Goal: Contribute content: Contribute content

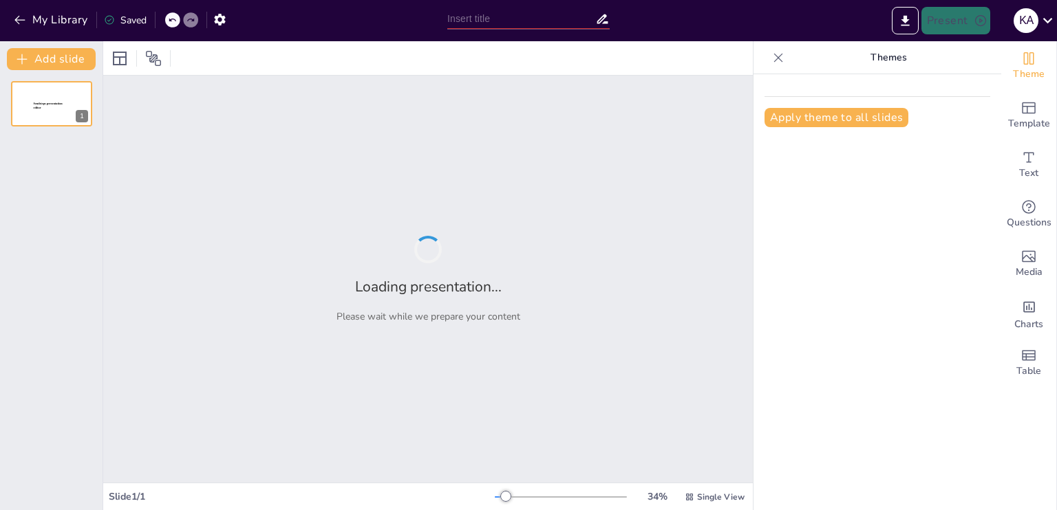
type input "Implementasi Teknologi IoT dalam Sistem Peringatan Dini Kebakaran: Studi Kasus …"
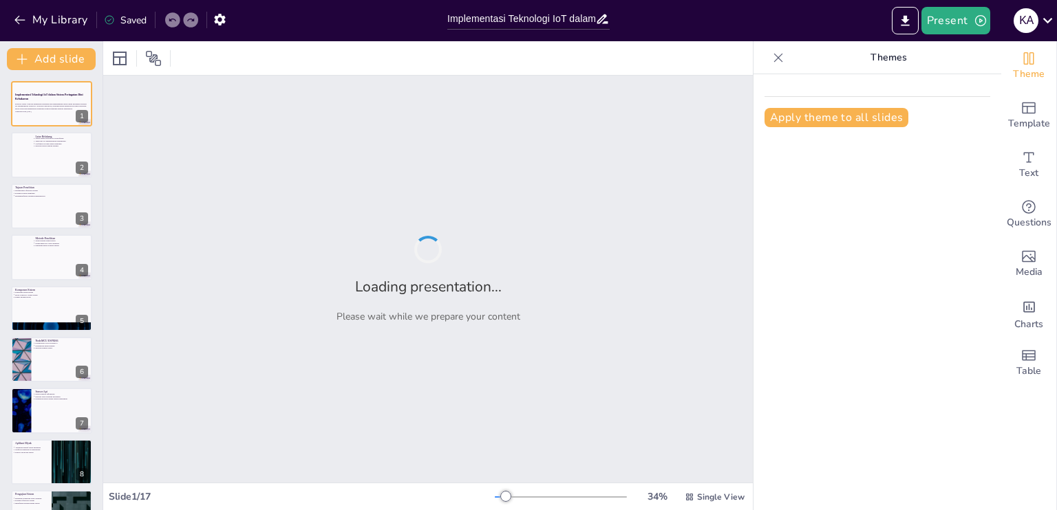
checkbox input "true"
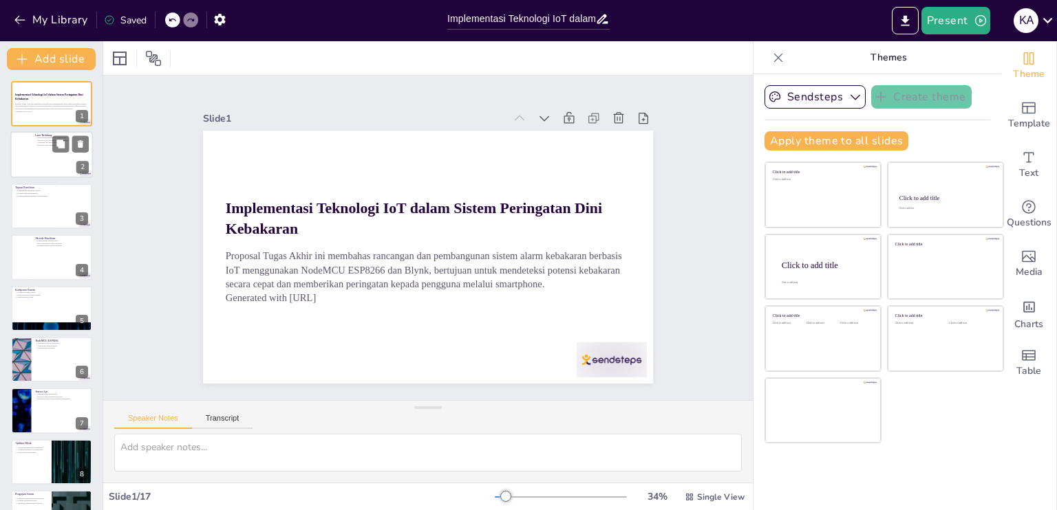
checkbox input "true"
click at [30, 152] on div at bounding box center [20, 155] width 21 height 47
type textarea "Sistem alarm kebakaran berbasis IoT menawarkan efisiensi yang lebih tinggi diba…"
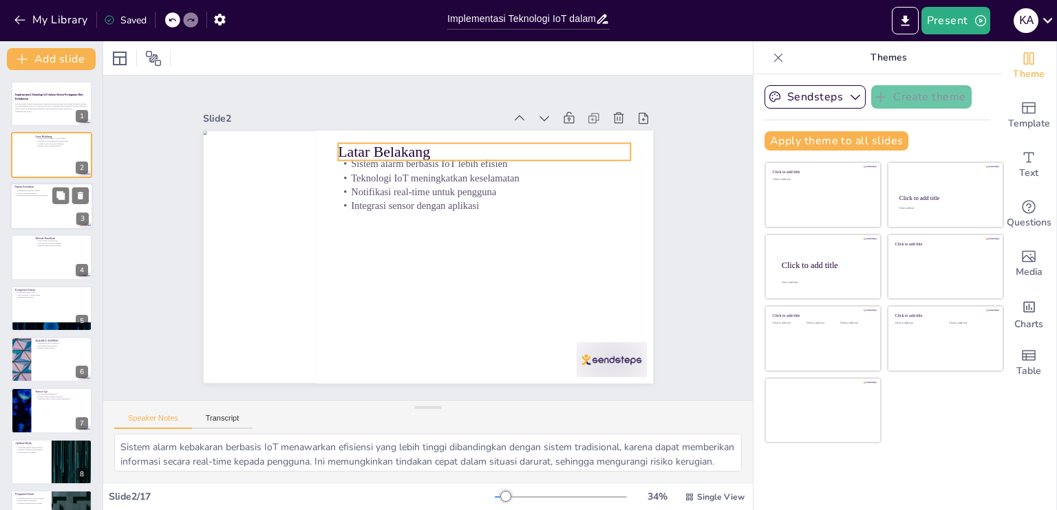
checkbox input "true"
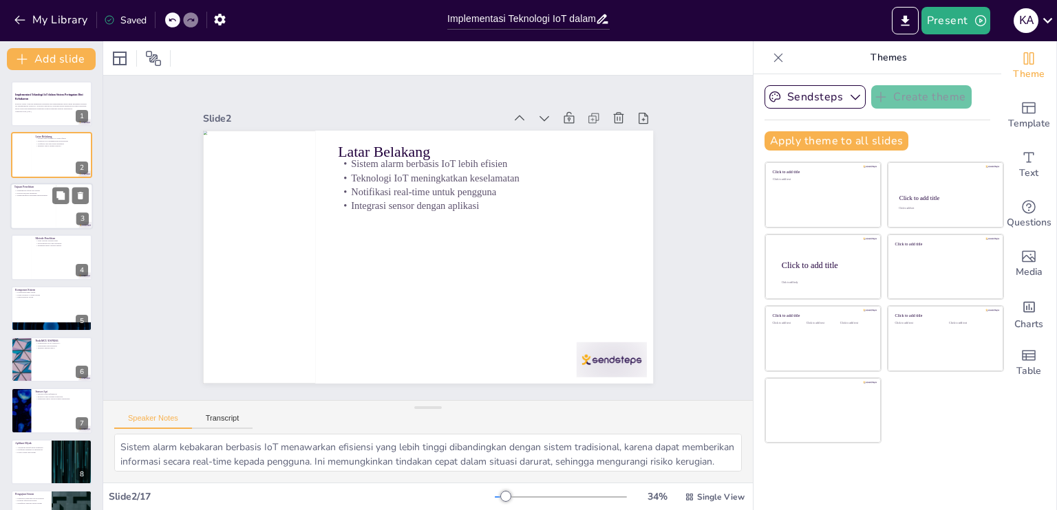
click at [31, 215] on div at bounding box center [51, 206] width 83 height 47
type textarea "Menganalisis efektivitas sistem alarm kebakaran berbasis IoT sangat penting unt…"
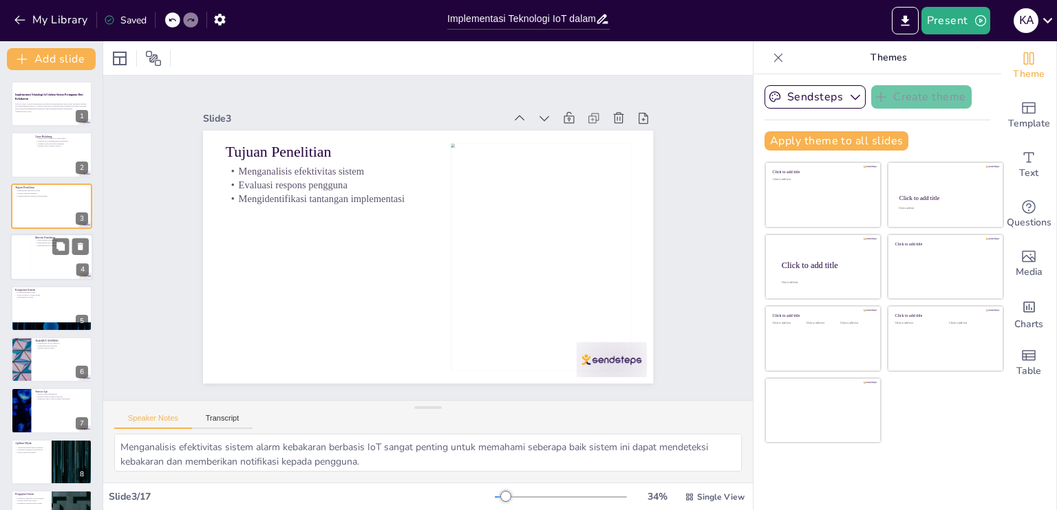
checkbox input "true"
click at [28, 256] on div at bounding box center [20, 257] width 21 height 47
type textarea "Studi literatur sangat penting dalam penelitian ini karena memberikan landasan …"
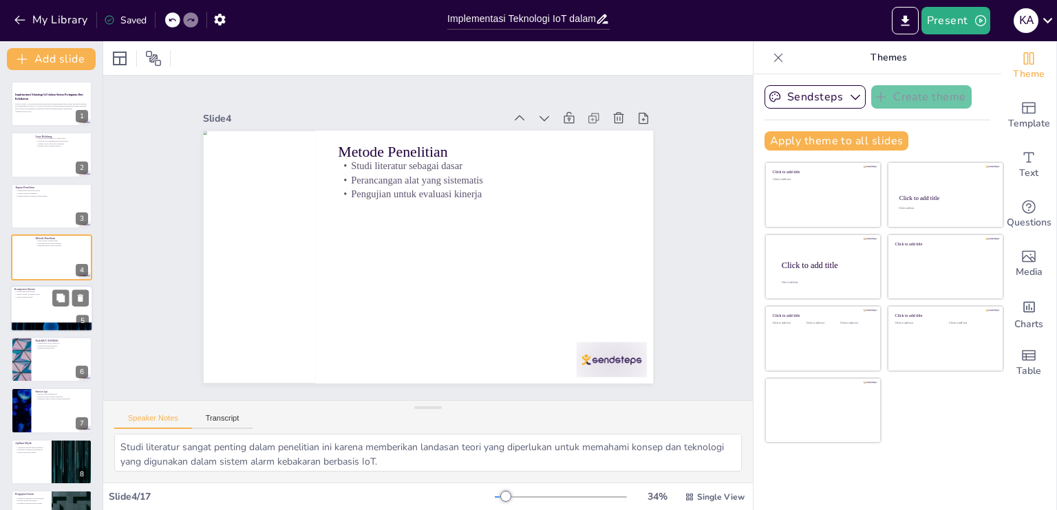
checkbox input "true"
click at [45, 319] on div at bounding box center [51, 309] width 83 height 47
type textarea "Memahami komponen utama sistem alarm kebakaran berbasis IoT penting untuk menge…"
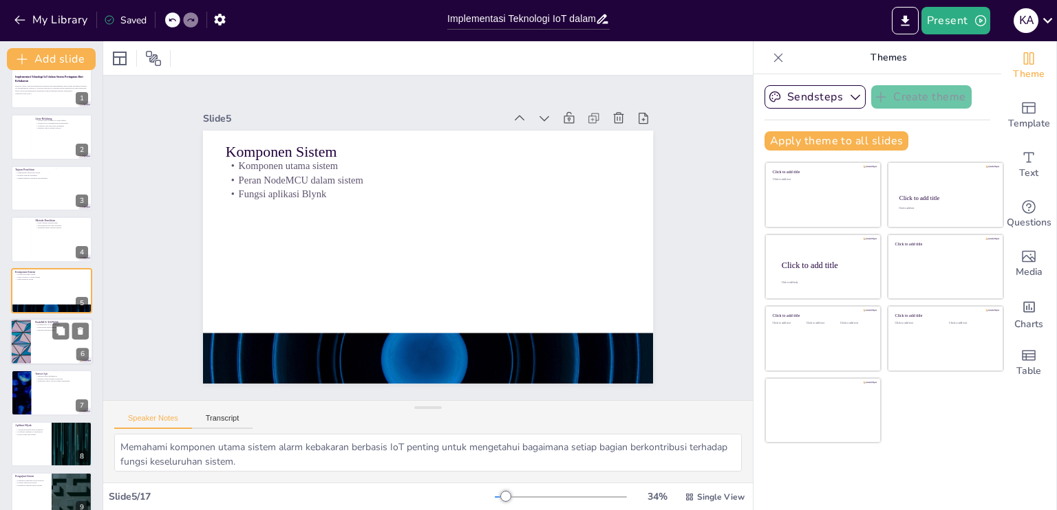
checkbox input "true"
click at [22, 335] on div at bounding box center [20, 342] width 83 height 47
type textarea "Konektivitas Wi-Fi pada NodeMCU ESP8266 memungkinkan sistem untuk terhubung den…"
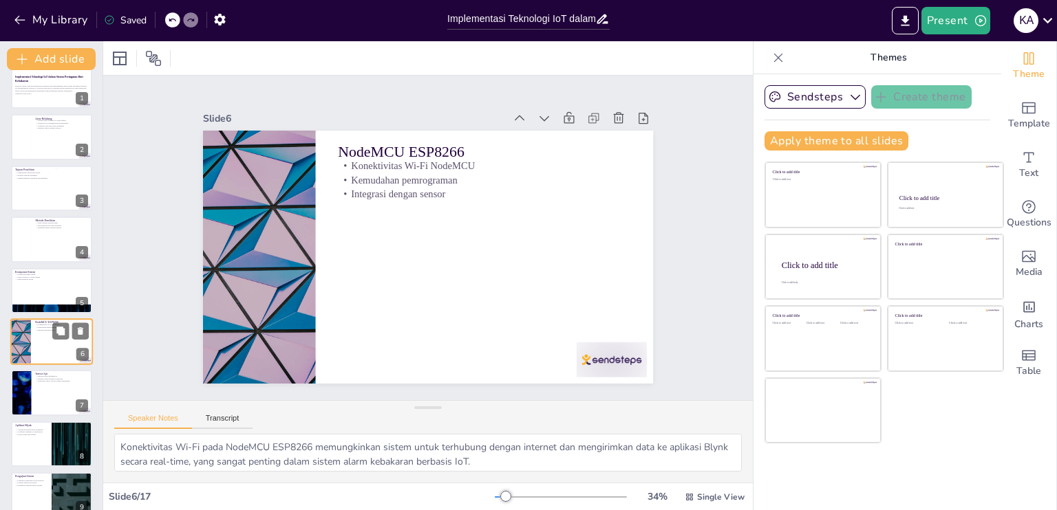
scroll to position [69, 0]
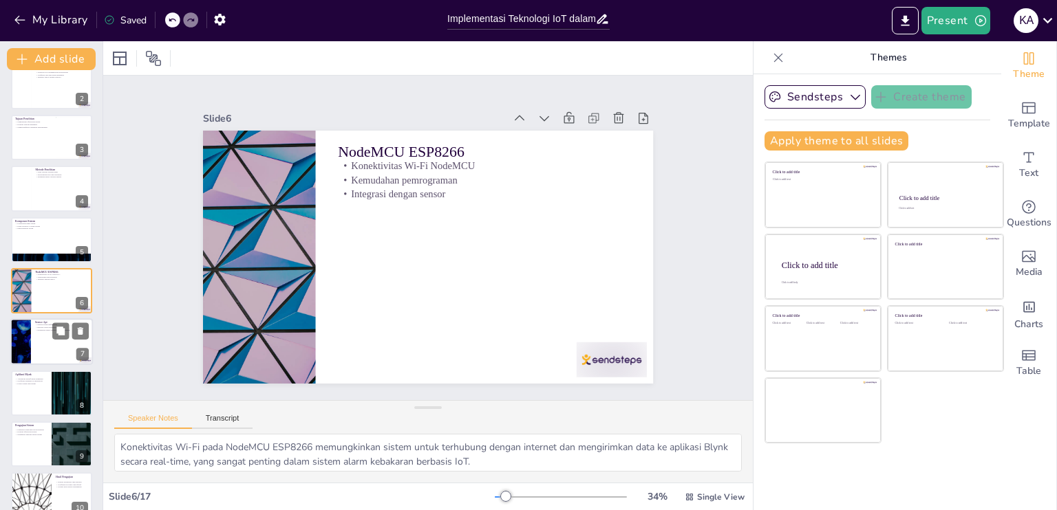
checkbox input "true"
click at [19, 357] on div at bounding box center [20, 342] width 83 height 47
type textarea "Deteksi radiasi inframerah oleh sensor api adalah metode yang efektif untuk men…"
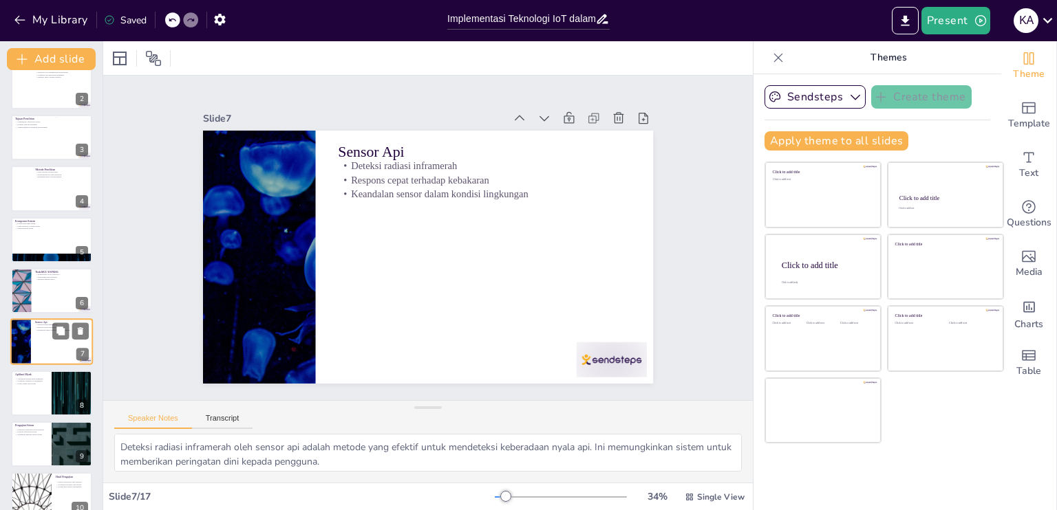
scroll to position [120, 0]
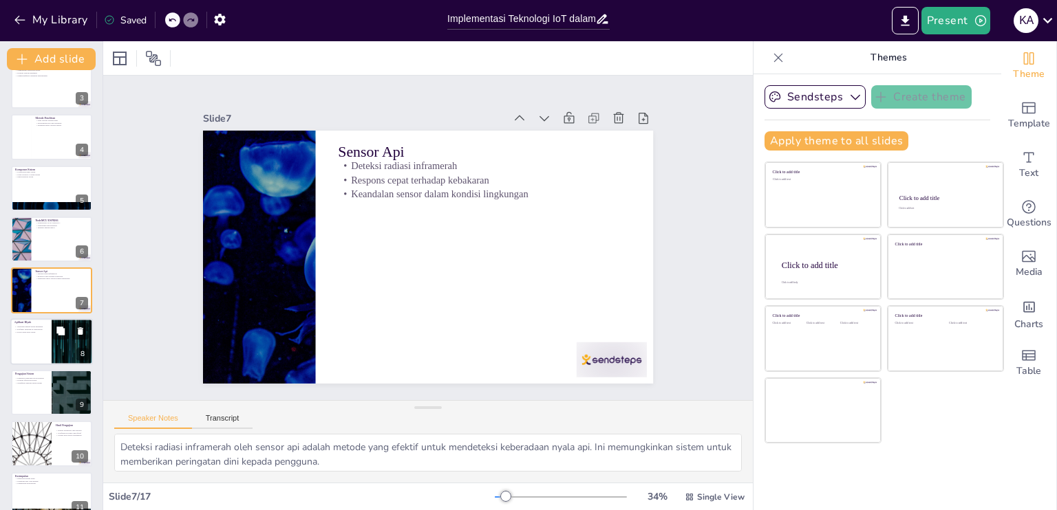
checkbox input "true"
click at [17, 349] on div at bounding box center [51, 342] width 83 height 47
type textarea "Antarmuka intuitif [PERSON_NAME] membuatnya mudah digunakan oleh pengguna, bahk…"
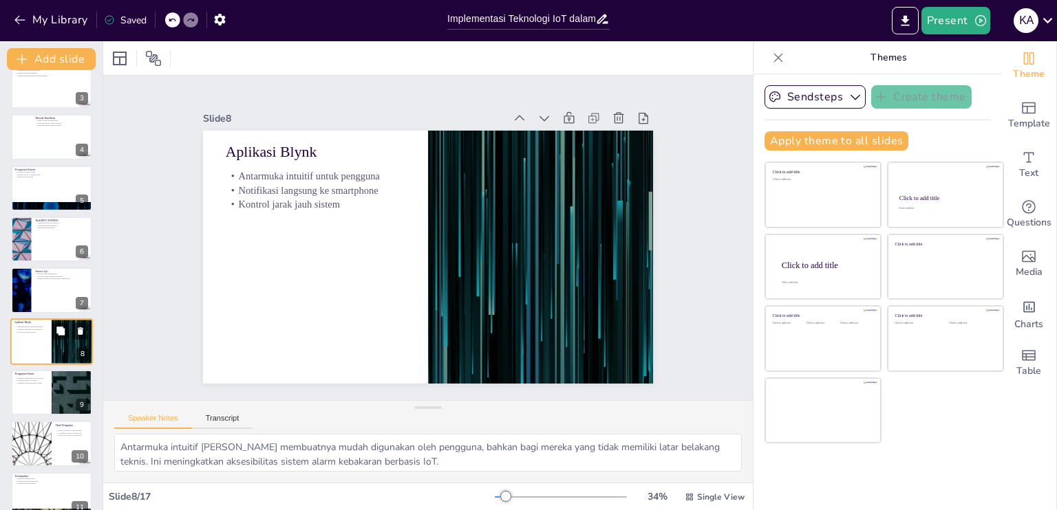
scroll to position [171, 0]
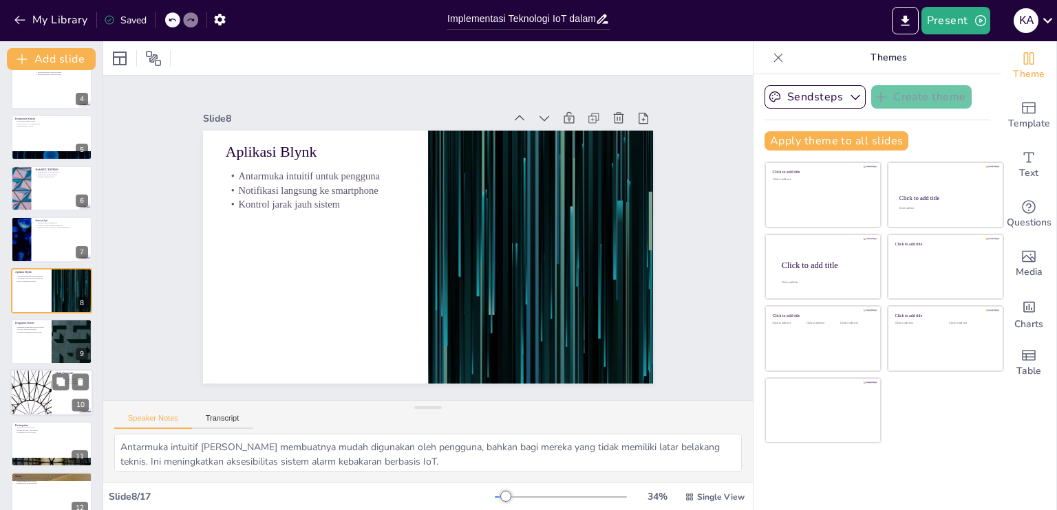
checkbox input "true"
click at [22, 385] on div at bounding box center [31, 393] width 83 height 47
type textarea "Keberhasilan deteksi kebakaran oleh sistem menunjukkan bahwa teknologi IoT dapa…"
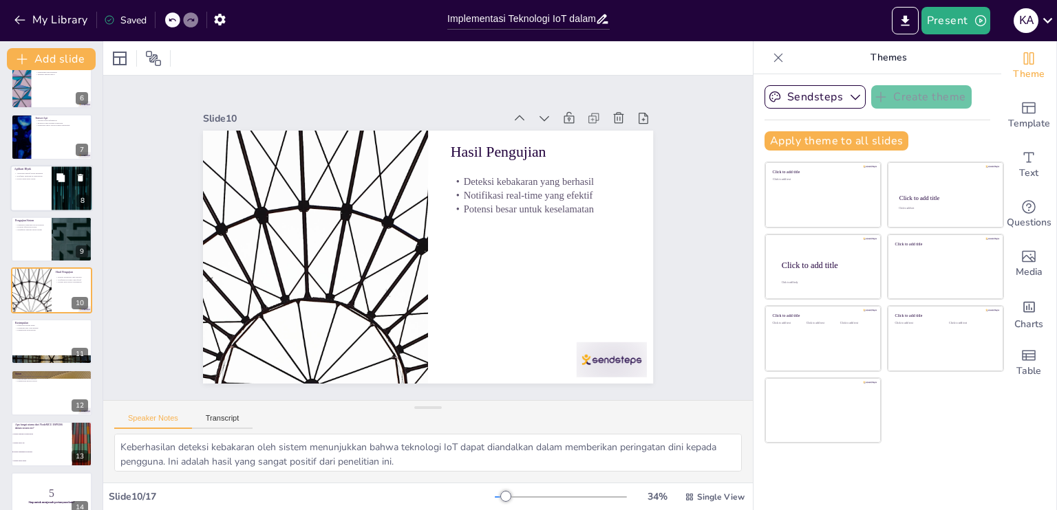
scroll to position [0, 0]
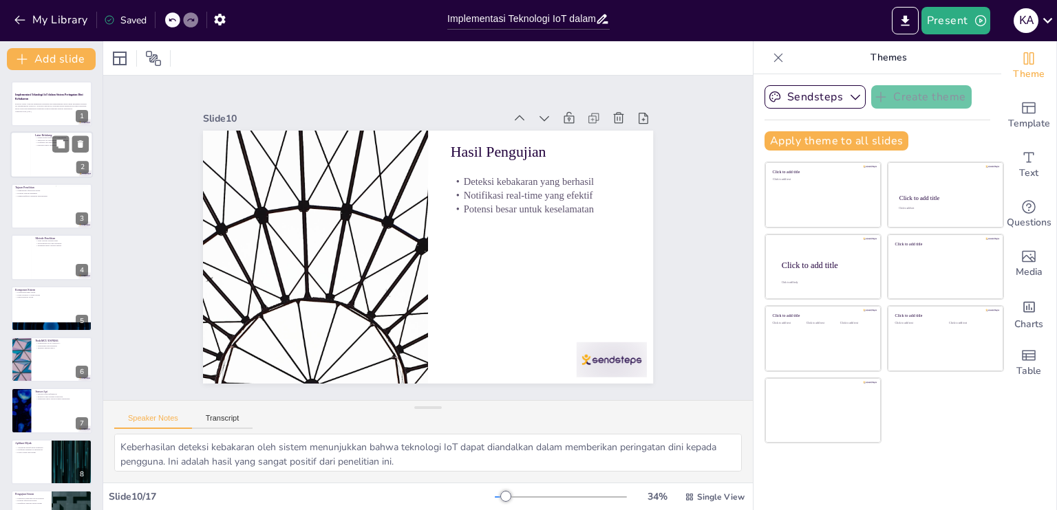
checkbox input "true"
click at [32, 140] on div at bounding box center [51, 155] width 83 height 47
type textarea "Sistem alarm kebakaran berbasis IoT menawarkan efisiensi yang lebih tinggi diba…"
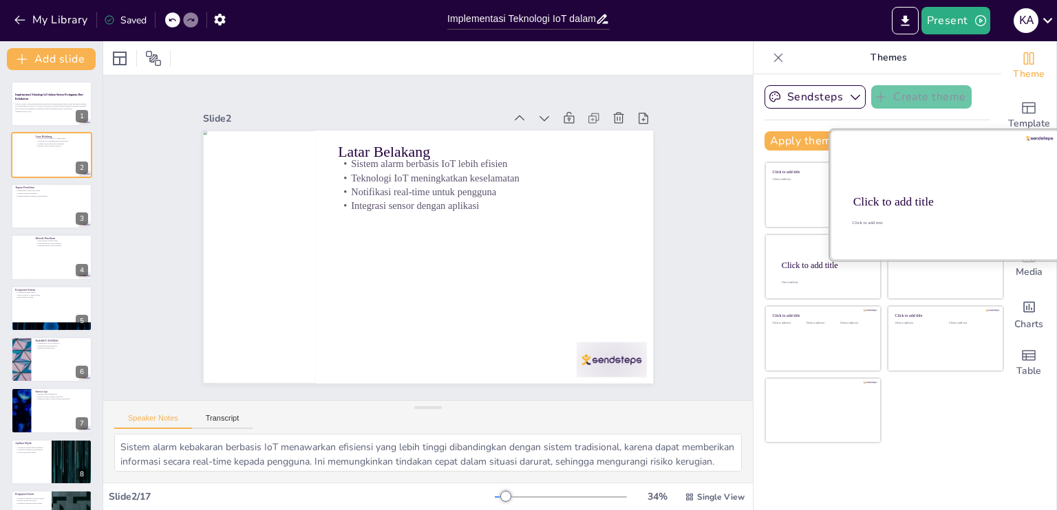
click at [960, 203] on div "Click to add title" at bounding box center [944, 202] width 182 height 14
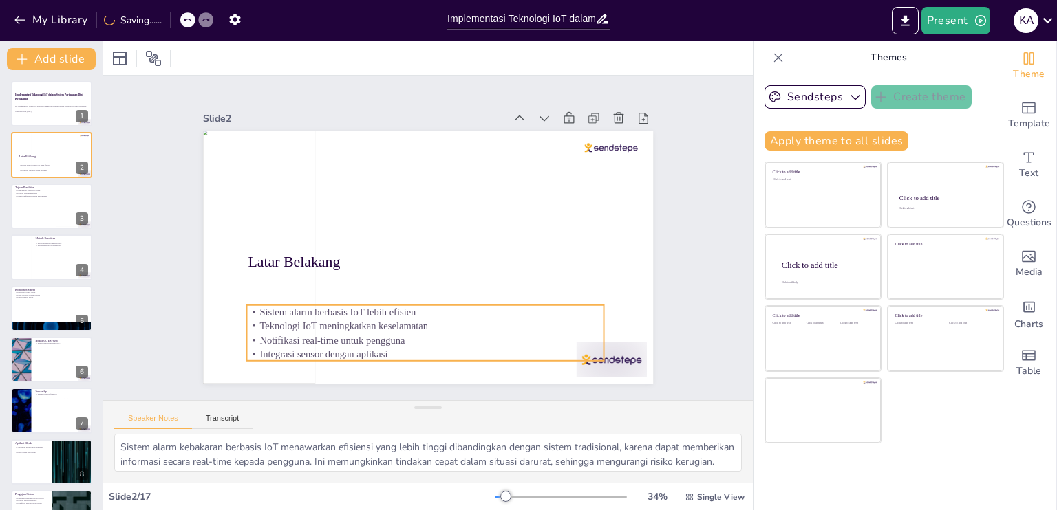
click at [283, 333] on p "Notifikasi real-time untuk pengguna" at bounding box center [414, 339] width 356 height 51
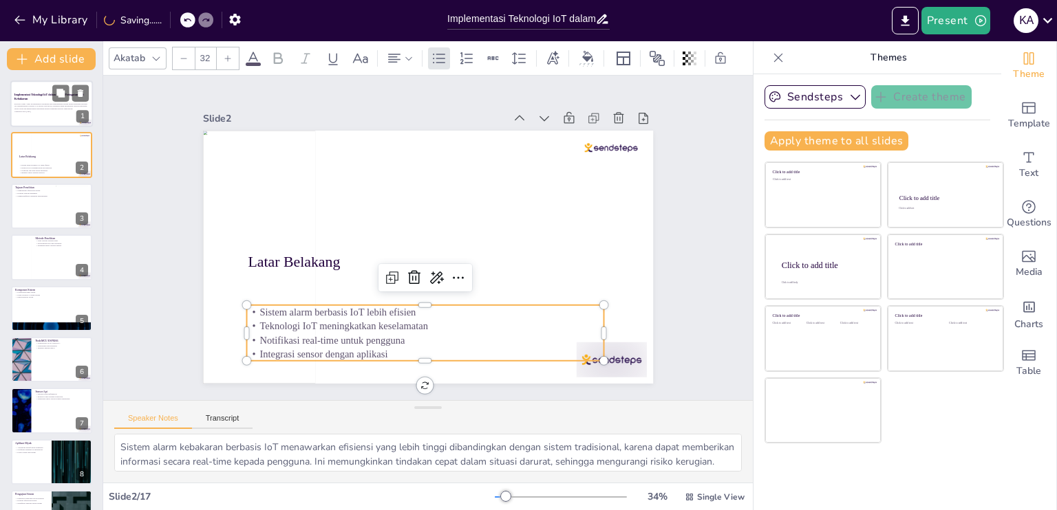
checkbox input "true"
click at [29, 98] on p "Implementasi Teknologi IoT dalam Sistem Peringatan Dini Kebakaran" at bounding box center [51, 97] width 74 height 8
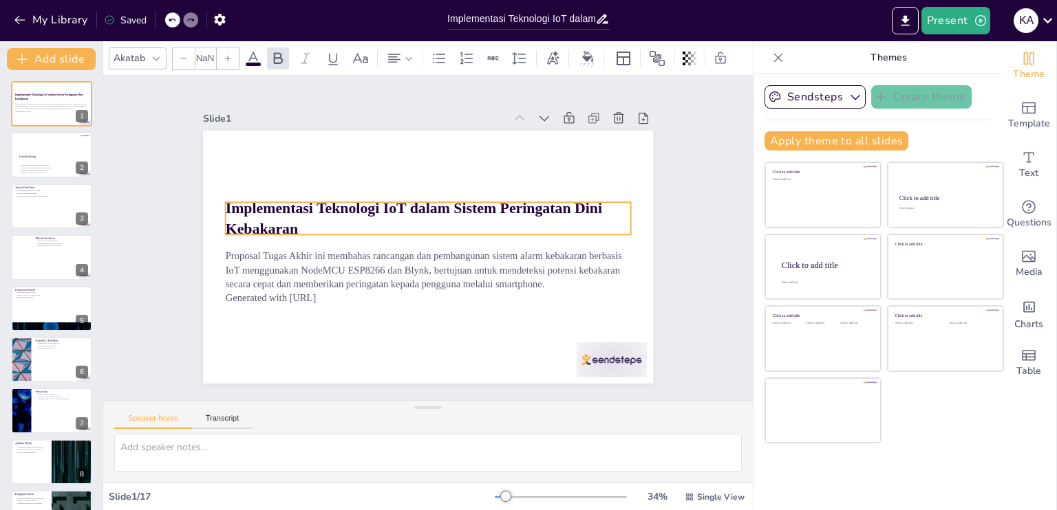
checkbox input "true"
type input "48"
click at [235, 204] on strong "Implementasi Teknologi IoT dalam Sistem Peringatan Dini Kebakaran" at bounding box center [419, 205] width 369 height 132
click at [288, 225] on p "Implementasi Teknologi IoT dalam Sistem Peringatan Dini Kebakaran" at bounding box center [434, 219] width 398 height 165
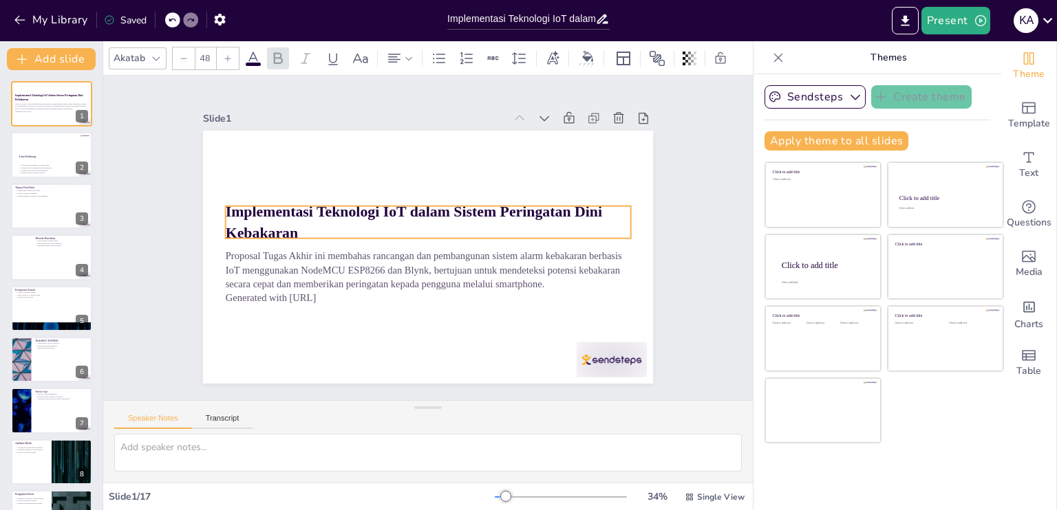
click at [288, 225] on p "Implementasi Teknologi IoT dalam Sistem Peringatan Dini Kebakaran" at bounding box center [433, 222] width 398 height 165
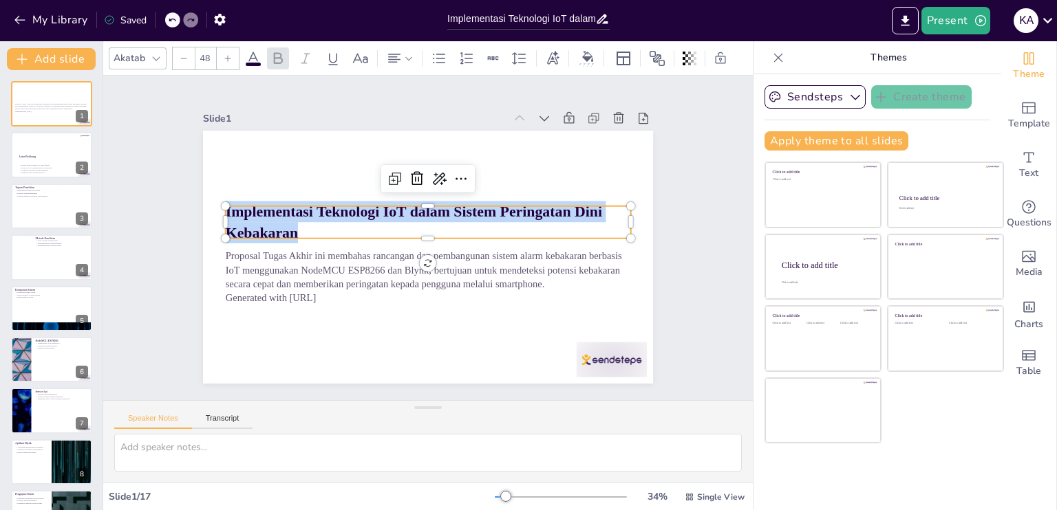
drag, startPoint x: 287, startPoint y: 228, endPoint x: 217, endPoint y: 202, distance: 74.9
click at [217, 202] on div "Proposal Tugas Akhir ini membahas rancangan dan pembangunan sistem alarm kebaka…" at bounding box center [412, 249] width 469 height 513
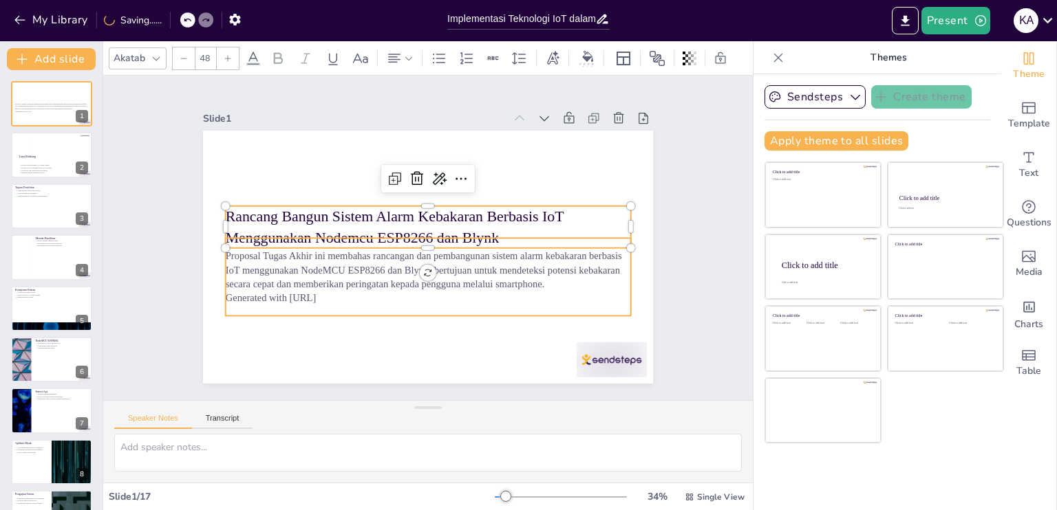
checkbox input "true"
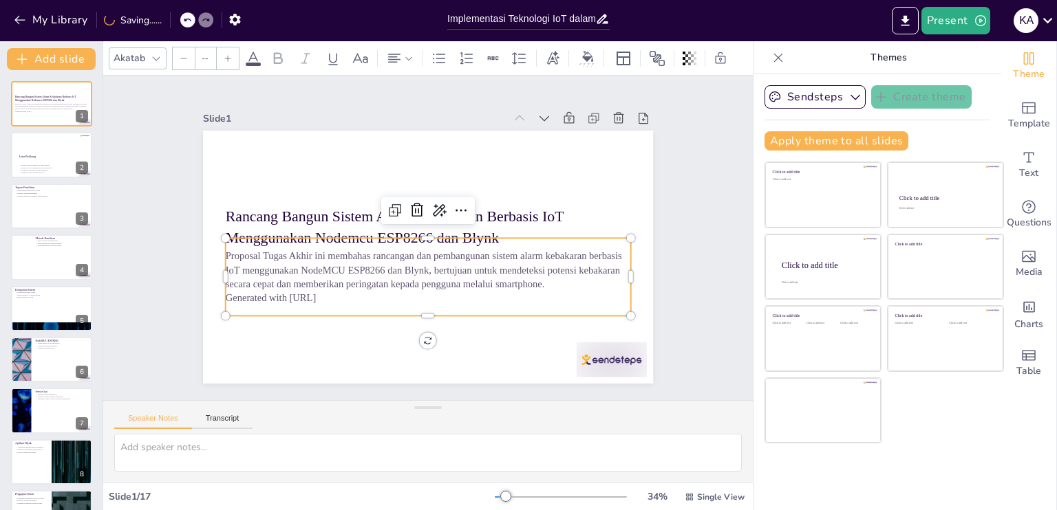
type input "32"
click at [470, 268] on p "Proposal Tugas Akhir ini membahas rancangan dan pembangunan sistem alarm kebaka…" at bounding box center [449, 214] width 329 height 302
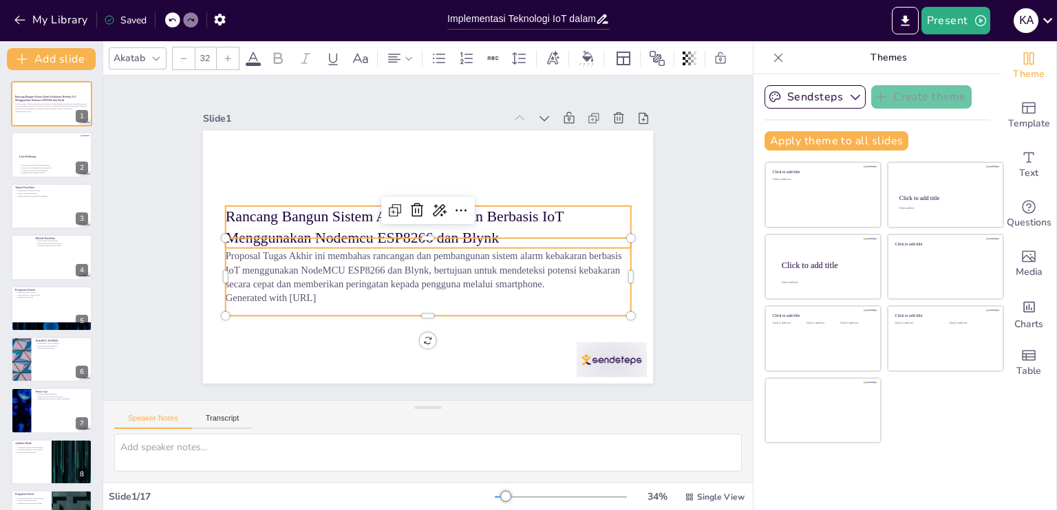
checkbox input "true"
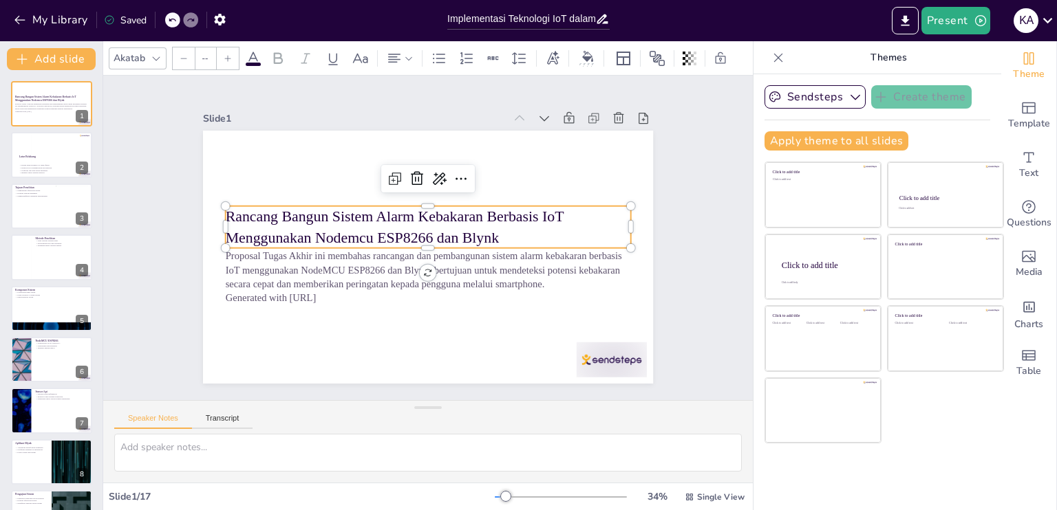
type input "48"
click at [242, 204] on p "Rancang Bangun Sistem Alarm Kebakaran Berbasis IoT Menggunakan Nodemcu ESP8266 …" at bounding box center [429, 227] width 407 height 84
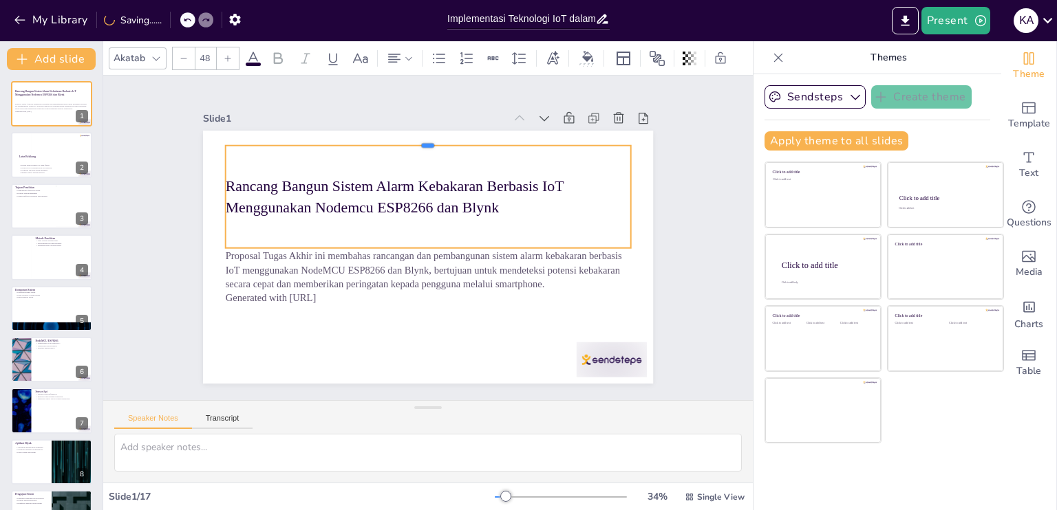
drag, startPoint x: 386, startPoint y: 197, endPoint x: 383, endPoint y: 137, distance: 60.6
click at [383, 137] on div at bounding box center [468, 148] width 374 height 175
click at [391, 230] on div "Rancang Bangun Sistem Alarm Kebakaran Berbasis IoT Menggunakan Nodemcu ESP8266 …" at bounding box center [449, 201] width 402 height 291
checkbox input "true"
type input "47.8"
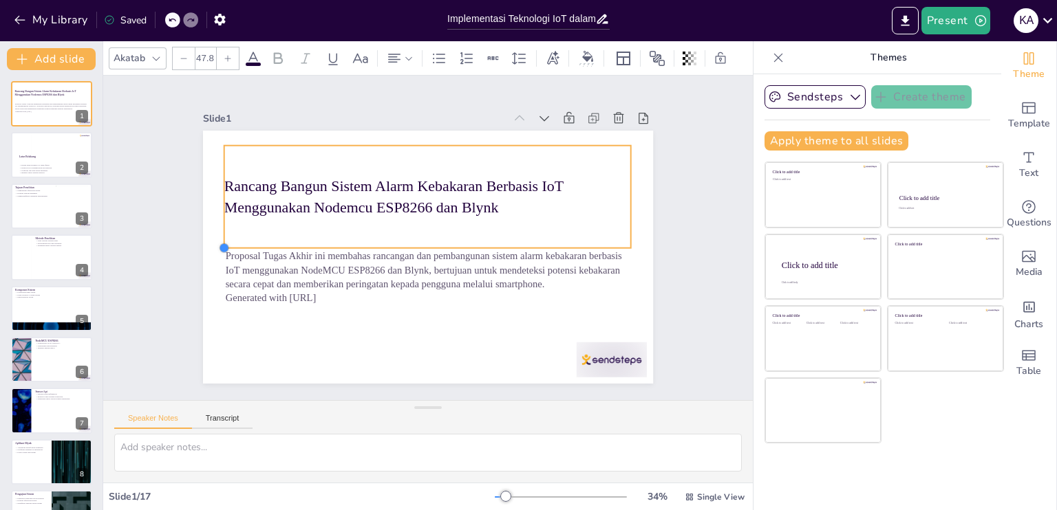
checkbox input "true"
type input "48"
checkbox input "true"
type input "48.2"
checkbox input "true"
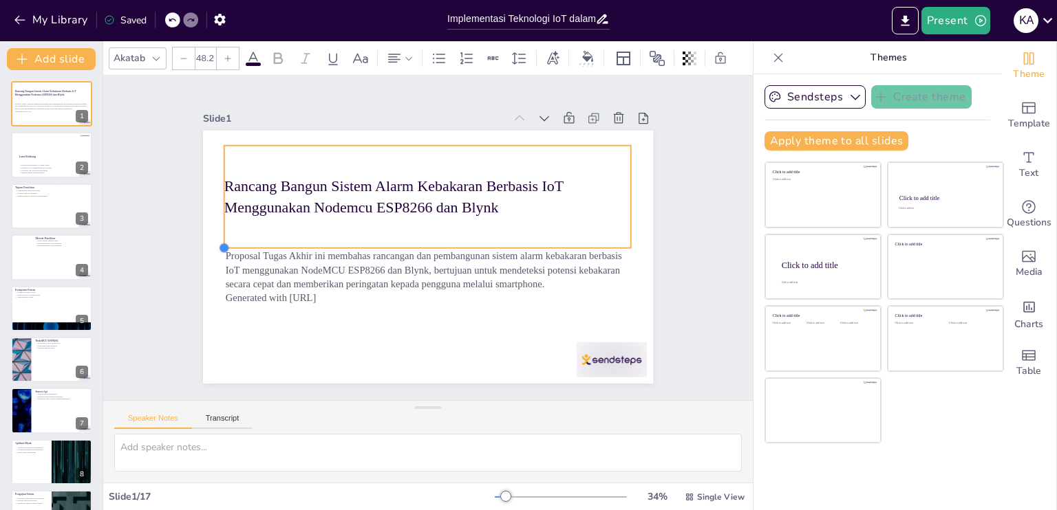
type input "48.5"
checkbox input "true"
type input "48.7"
checkbox input "true"
type input "48.9"
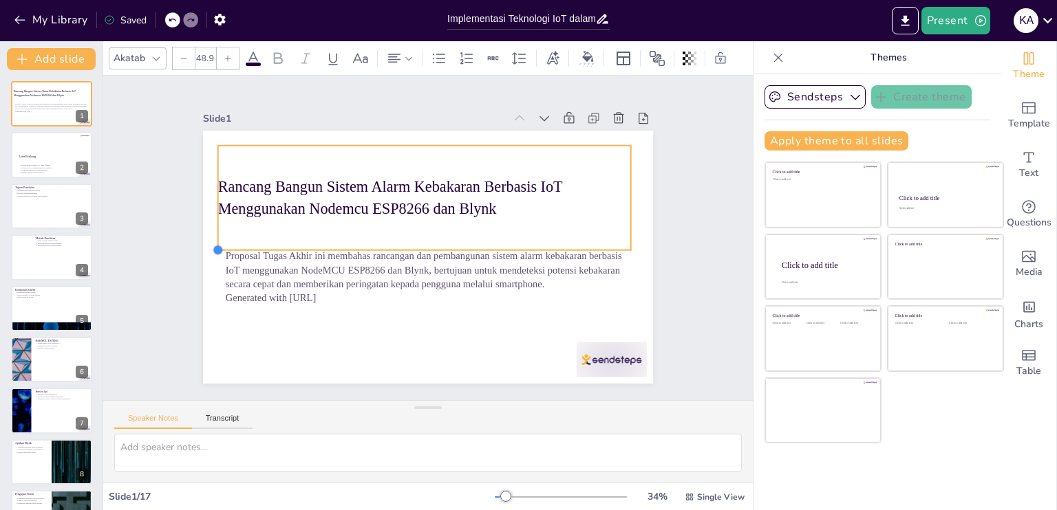
checkbox input "true"
type input "48.8"
checkbox input "true"
type input "48.7"
checkbox input "true"
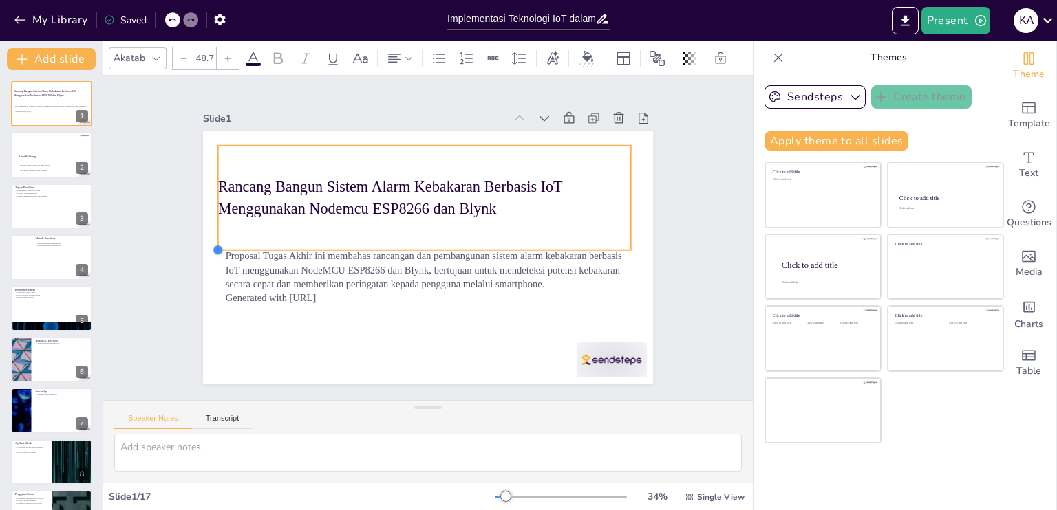
type input "48.5"
checkbox input "true"
type input "48.4"
checkbox input "true"
type input "48.1"
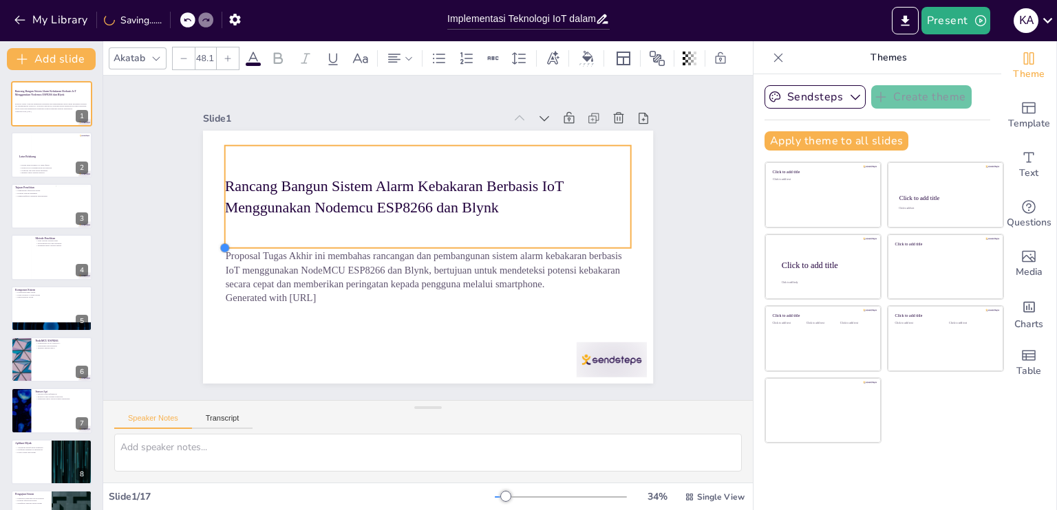
checkbox input "true"
type input "48"
drag, startPoint x: 216, startPoint y: 243, endPoint x: 216, endPoint y: 217, distance: 25.5
click at [216, 217] on div "Rancang Bangun Sistem Alarm Kebakaran Berbasis IoT Menggunakan Nodemcu ESP8266 …" at bounding box center [420, 255] width 514 height 414
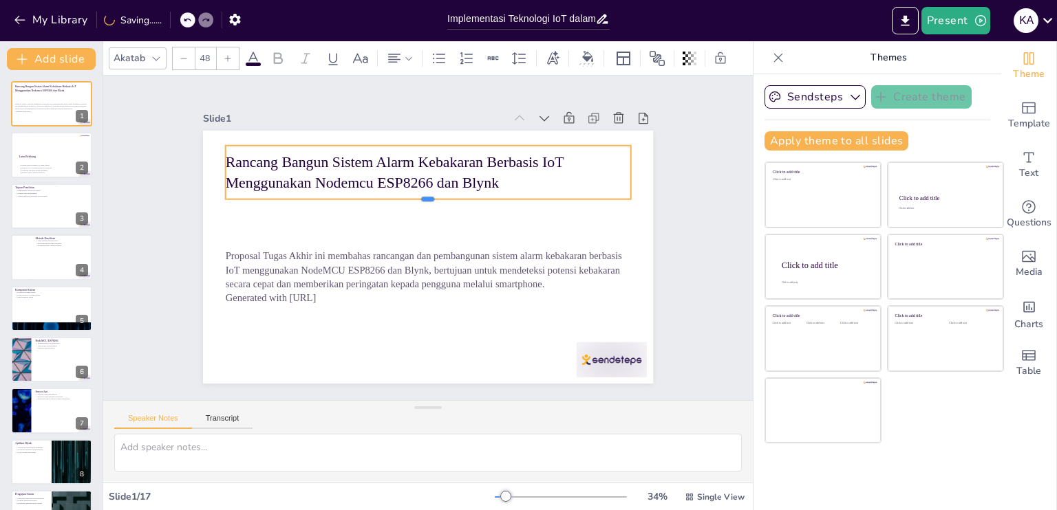
drag, startPoint x: 258, startPoint y: 246, endPoint x: 259, endPoint y: 198, distance: 48.2
click at [259, 198] on div at bounding box center [438, 206] width 389 height 136
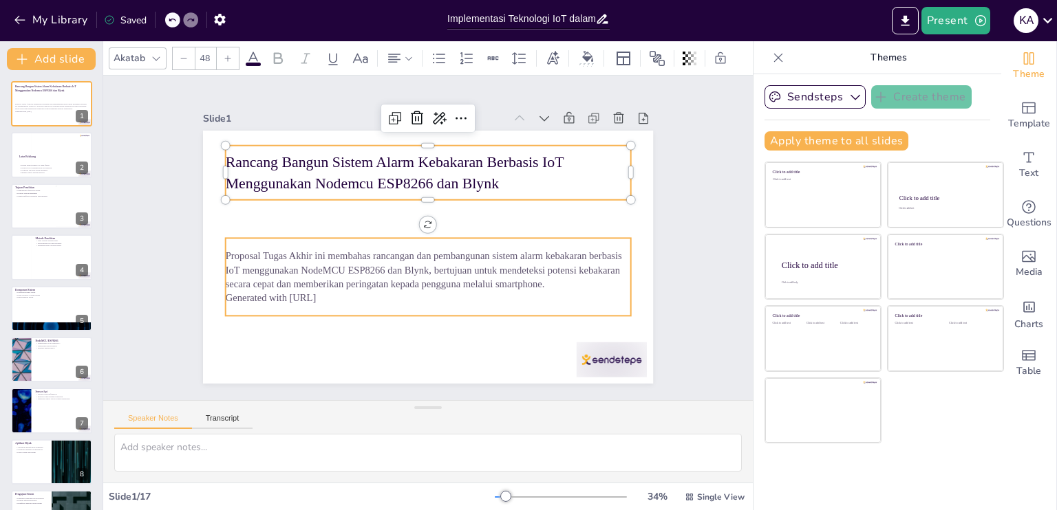
checkbox input "true"
type input "32"
click at [259, 250] on p "Proposal Tugas Akhir ini membahas rancangan dan pembangunan sistem alarm kebaka…" at bounding box center [421, 269] width 405 height 125
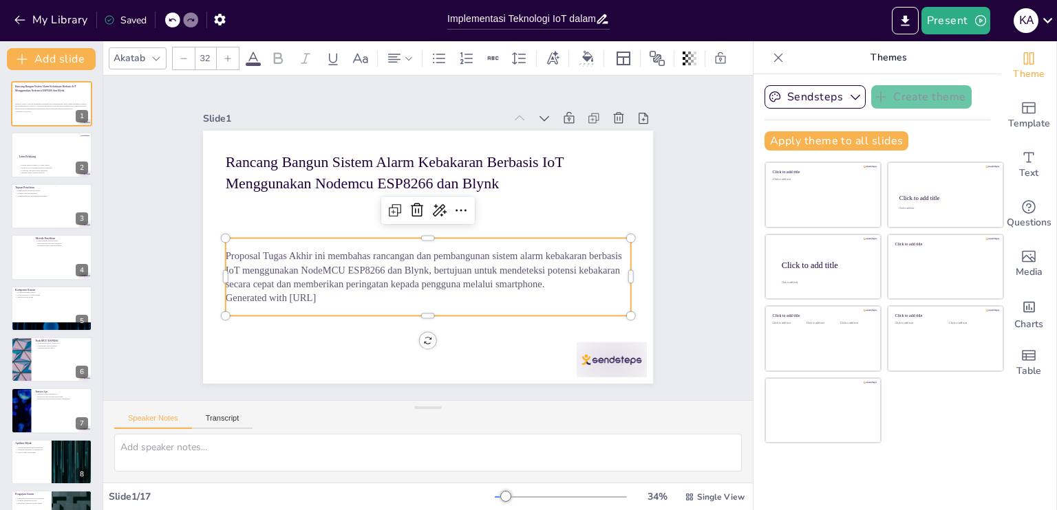
click at [350, 297] on p "Generated with [URL]" at bounding box center [409, 295] width 389 height 138
click at [350, 297] on p "Generated with [URL]" at bounding box center [415, 297] width 399 height 98
drag, startPoint x: 338, startPoint y: 294, endPoint x: 323, endPoint y: 302, distance: 17.8
click at [323, 302] on div "Proposal Tugas Akhir ini membahas rancangan dan pembangunan sistem alarm kebaka…" at bounding box center [415, 275] width 409 height 200
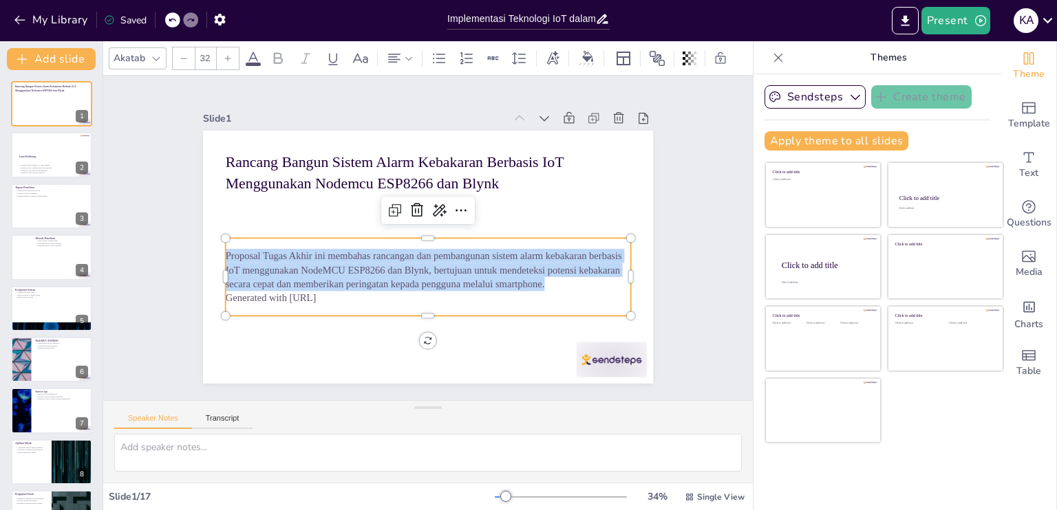
drag, startPoint x: 536, startPoint y: 279, endPoint x: 218, endPoint y: 236, distance: 320.7
click at [218, 236] on div "Rancang Bangun Sistem Alarm Kebakaran Berbasis IoT Menggunakan Nodemcu ESP8266 …" at bounding box center [422, 257] width 506 height 380
copy p "Proposal Tugas Akhir ini membahas rancangan dan pembangunan sistem alarm kebaka…"
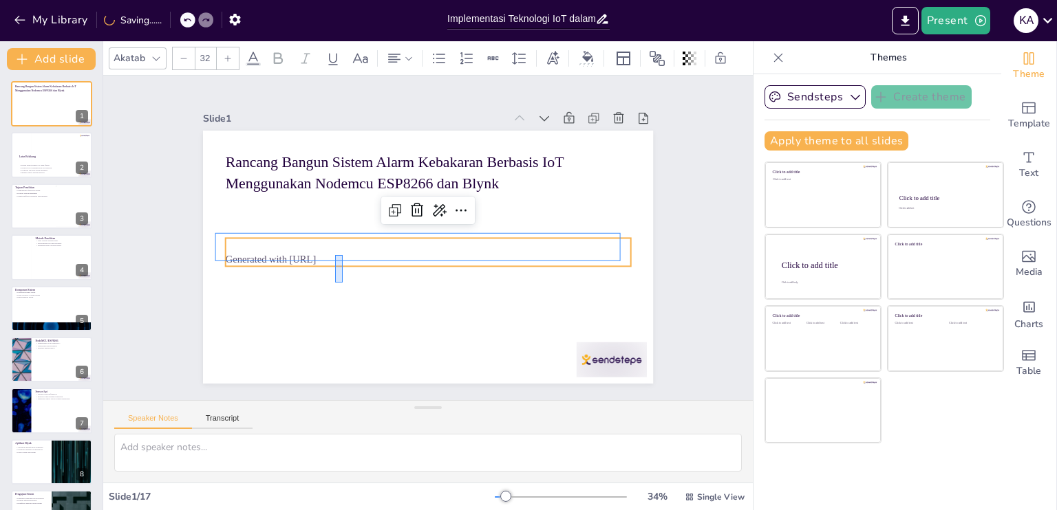
drag, startPoint x: 335, startPoint y: 283, endPoint x: 341, endPoint y: 255, distance: 28.2
click at [341, 252] on p "Generated with [URL]" at bounding box center [420, 258] width 389 height 138
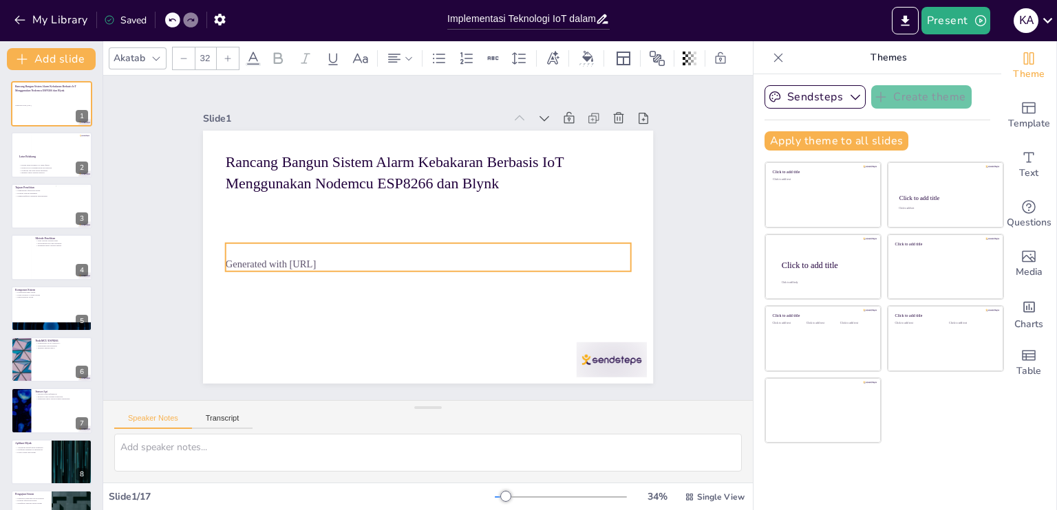
click at [341, 252] on p "Generated with [URL]" at bounding box center [415, 260] width 358 height 215
checkbox input "true"
click at [315, 260] on p at bounding box center [404, 249] width 178 height 376
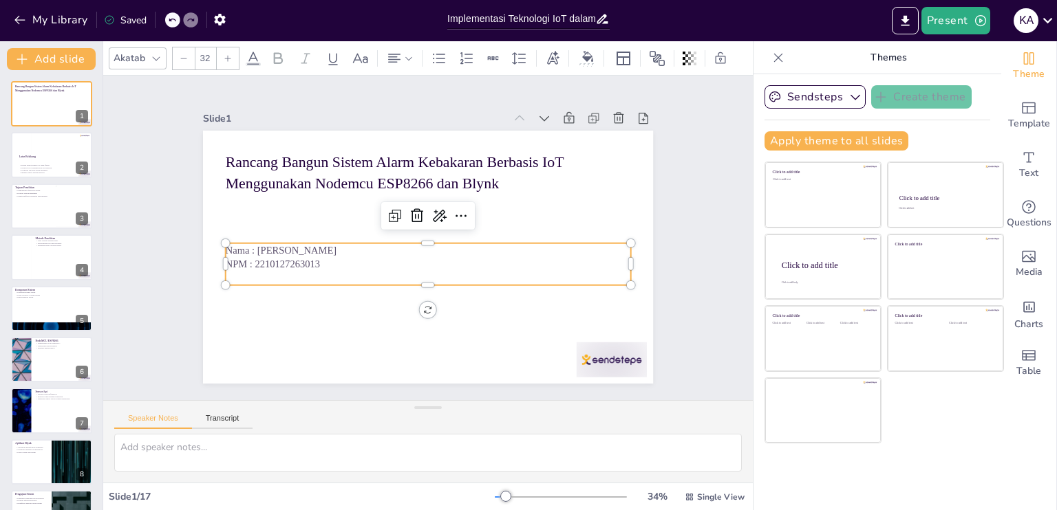
click at [241, 272] on p at bounding box center [404, 271] width 336 height 250
click at [245, 262] on p "NPM : 2210127263013" at bounding box center [422, 264] width 399 height 98
click at [246, 245] on p "Nama : [PERSON_NAME]" at bounding box center [422, 248] width 358 height 215
click at [250, 268] on p at bounding box center [415, 276] width 389 height 138
click at [250, 271] on p at bounding box center [419, 277] width 399 height 98
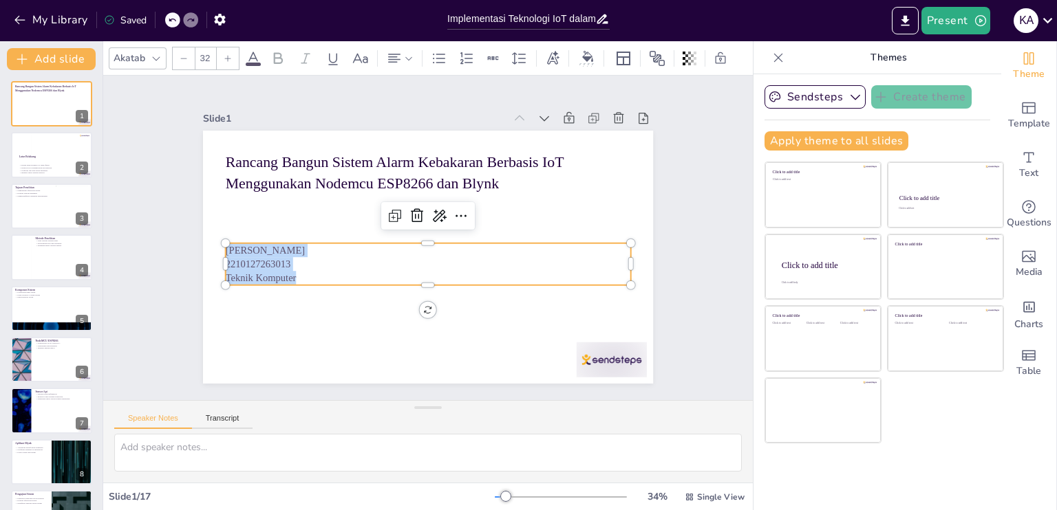
drag, startPoint x: 299, startPoint y: 274, endPoint x: 213, endPoint y: 246, distance: 90.3
click at [213, 246] on div "Rancang Bangun Sistem Alarm Kebakaran Berbasis IoT Menggunakan Nodemcu ESP8266 …" at bounding box center [422, 256] width 506 height 380
click at [458, 218] on icon at bounding box center [463, 219] width 11 height 3
click at [380, 272] on p "Teknik Komputer" at bounding box center [408, 273] width 358 height 215
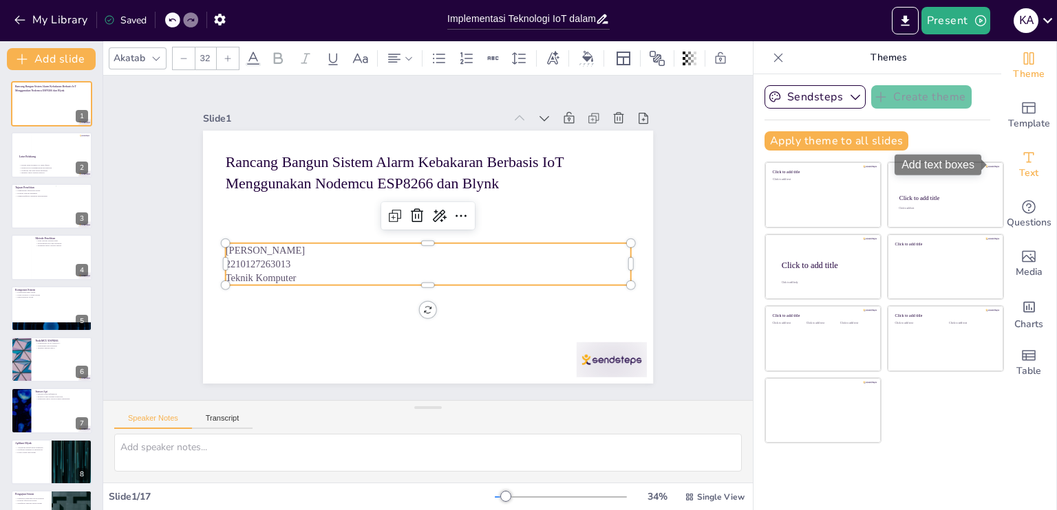
click at [1033, 169] on div "Text" at bounding box center [1028, 165] width 55 height 50
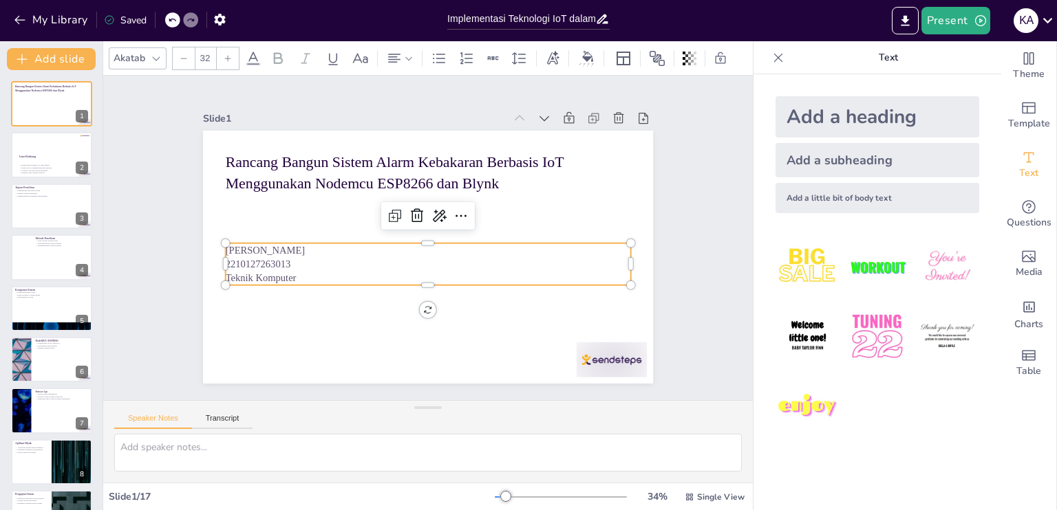
click at [801, 351] on img at bounding box center [807, 337] width 64 height 64
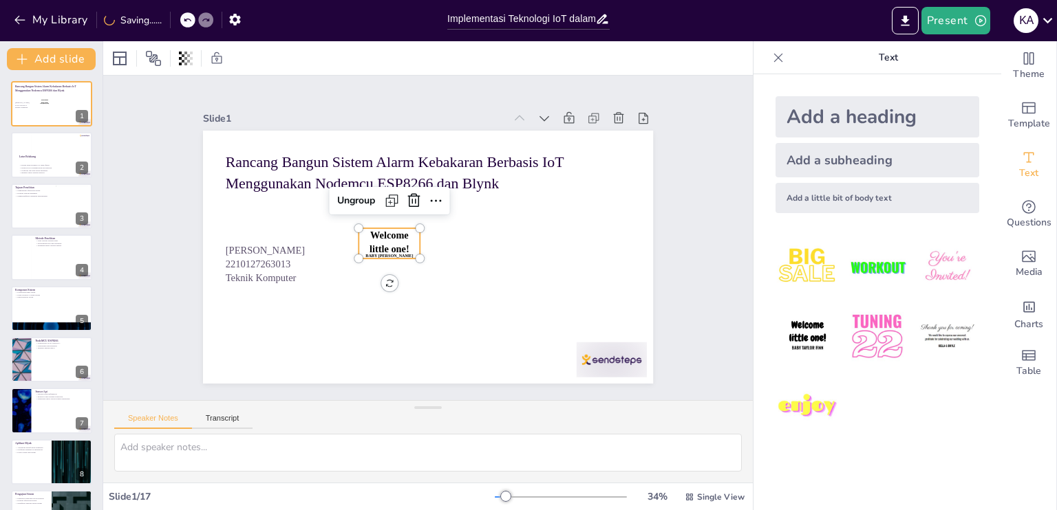
click at [396, 238] on span "Welcome little one!" at bounding box center [390, 226] width 45 height 39
click at [412, 195] on icon at bounding box center [421, 198] width 19 height 19
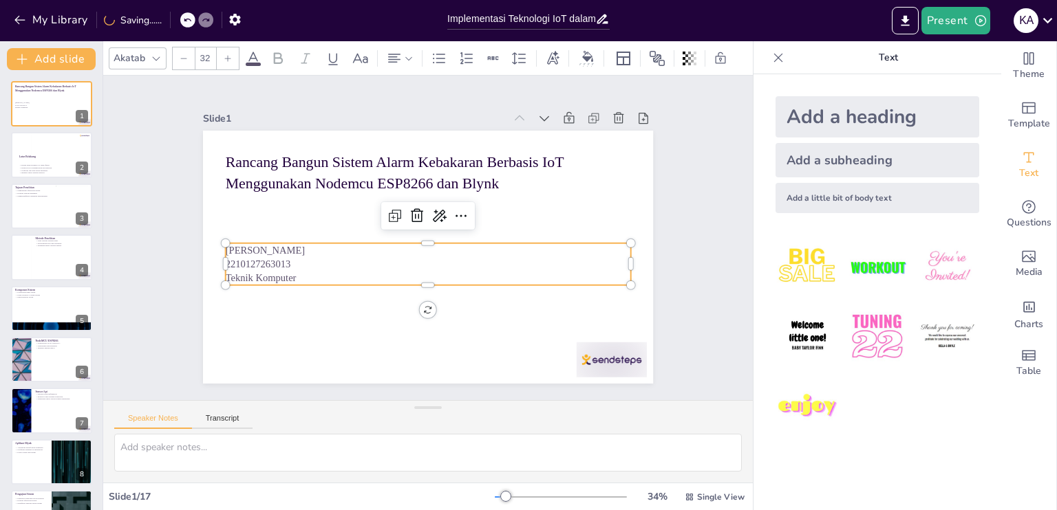
click at [314, 268] on p "Teknik Komputer" at bounding box center [419, 277] width 399 height 98
click at [289, 275] on p "Teknik Komputer" at bounding box center [404, 270] width 336 height 249
click at [289, 275] on p "Teknik Komputer" at bounding box center [428, 278] width 405 height 14
drag, startPoint x: 289, startPoint y: 275, endPoint x: 217, endPoint y: 241, distance: 78.8
click at [217, 241] on div "Rancang Bangun Sistem Alarm Kebakaran Berbasis IoT Menggunakan Nodemcu ESP8266 …" at bounding box center [418, 254] width 517 height 444
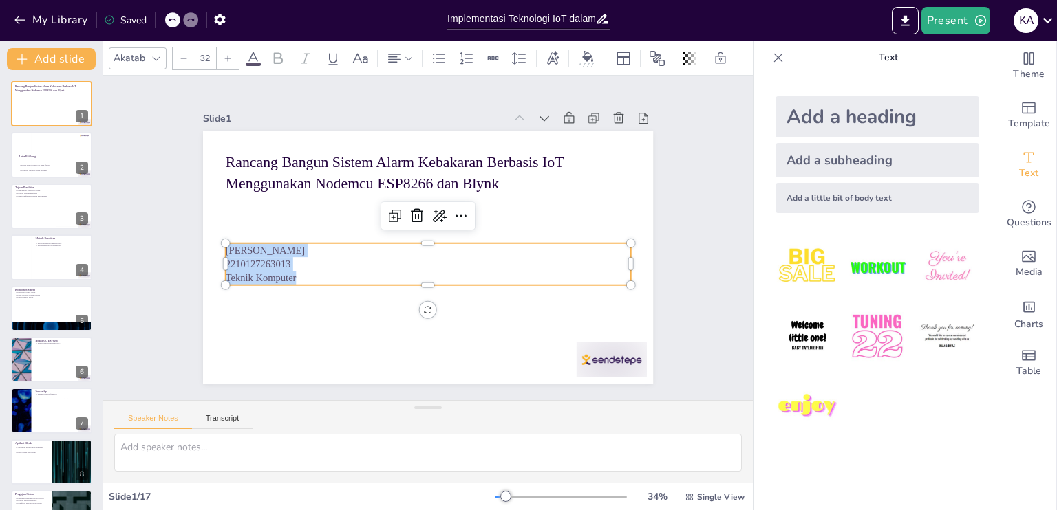
click at [526, 259] on p "2210127263013" at bounding box center [417, 262] width 376 height 178
drag, startPoint x: 296, startPoint y: 276, endPoint x: 218, endPoint y: 240, distance: 85.6
click at [218, 240] on div "Rancang Bangun Sistem Alarm Kebakaran Berbasis IoT Menggunakan Nodemcu ESP8266 …" at bounding box center [422, 257] width 506 height 380
copy div "Kiky Astiananta 2210127263013 Teknik Komputer"
click at [341, 254] on p "2210127263013" at bounding box center [419, 263] width 389 height 138
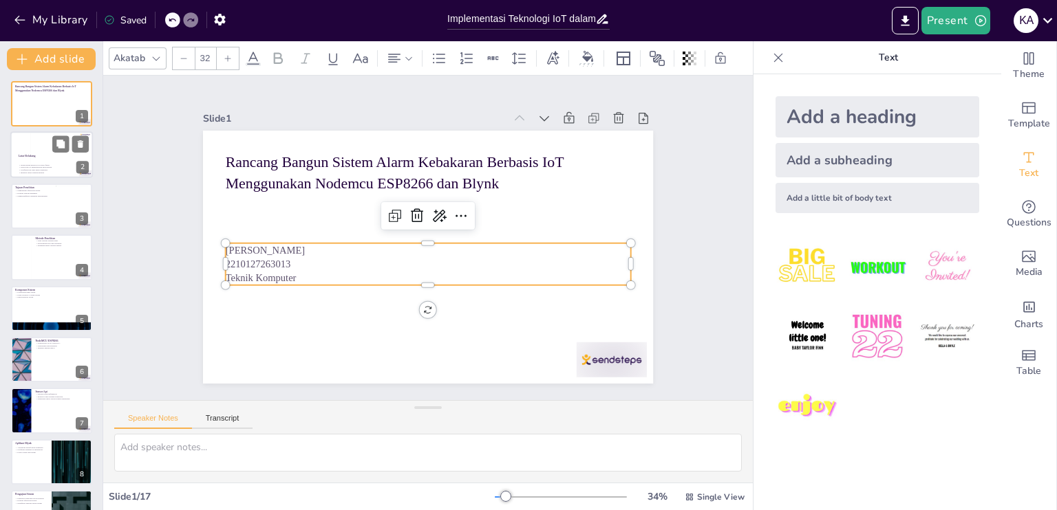
checkbox input "true"
click at [63, 154] on p "Latar Belakang" at bounding box center [51, 156] width 65 height 4
type textarea "Sistem alarm kebakaran berbasis IoT menawarkan efisiensi yang lebih tinggi diba…"
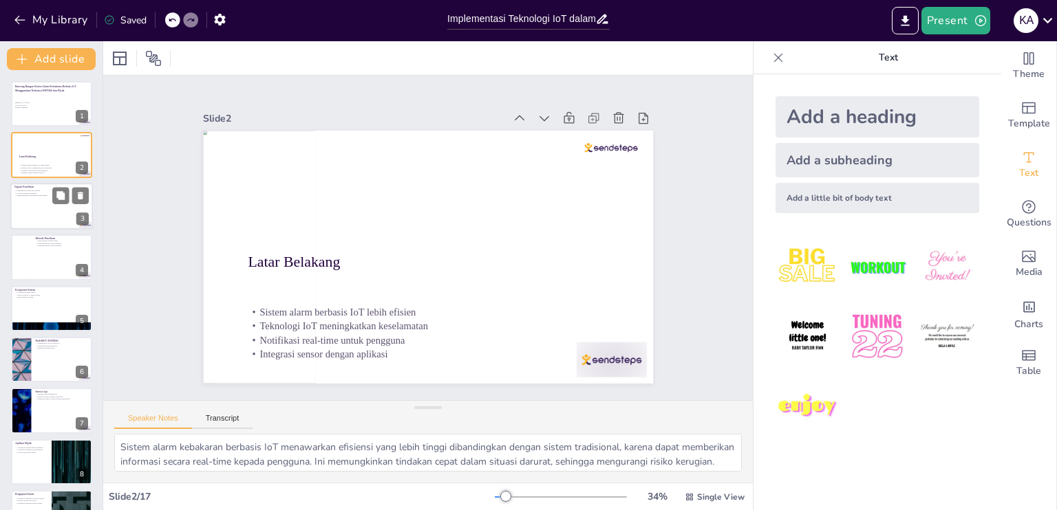
checkbox input "true"
click at [56, 212] on div at bounding box center [72, 206] width 33 height 42
type textarea "Menganalisis efektivitas sistem alarm kebakaran berbasis IoT sangat penting unt…"
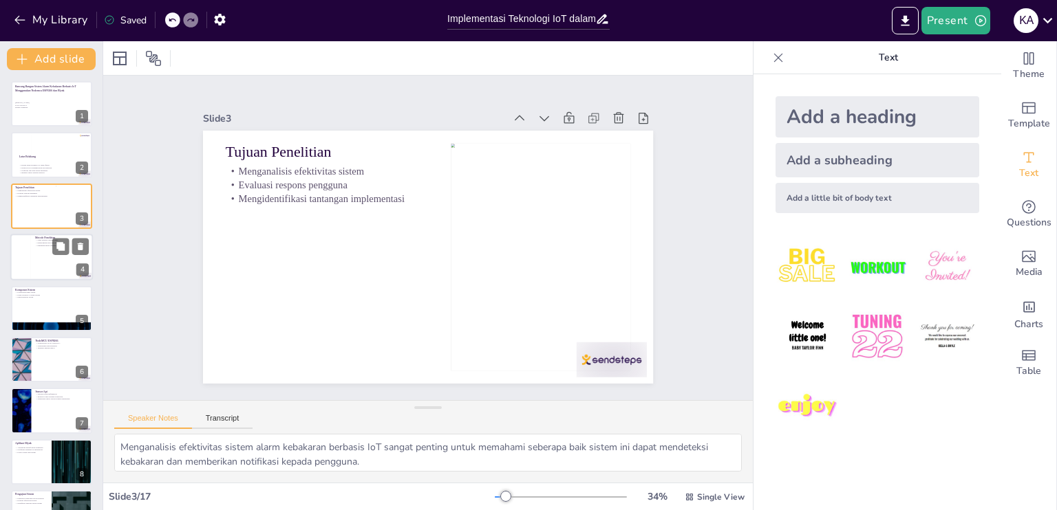
checkbox input "true"
click at [57, 262] on div at bounding box center [51, 257] width 83 height 47
type textarea "Studi literatur sangat penting dalam penelitian ini karena memberikan landasan …"
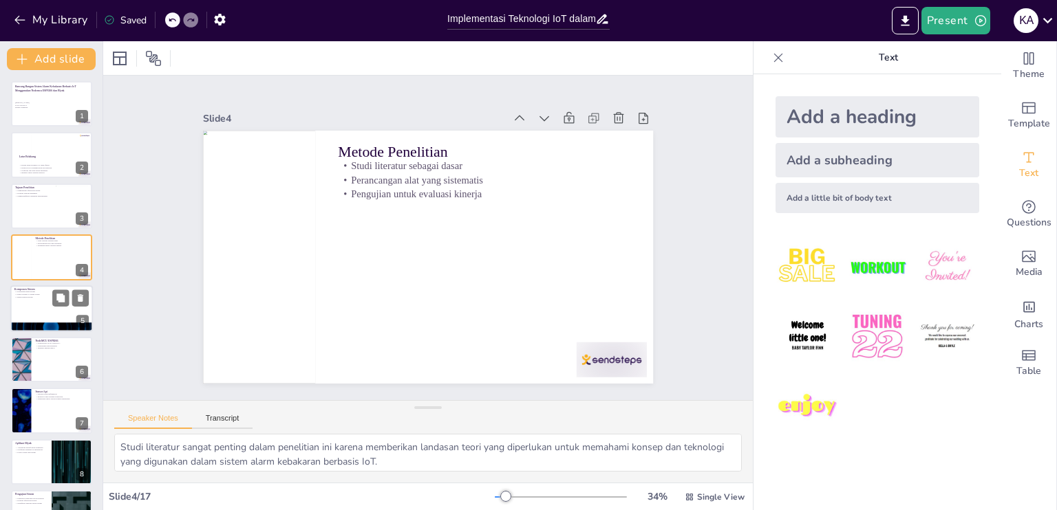
checkbox input "true"
click at [56, 317] on div at bounding box center [51, 309] width 83 height 47
type textarea "Memahami komponen utama sistem alarm kebakaran berbasis IoT penting untuk menge…"
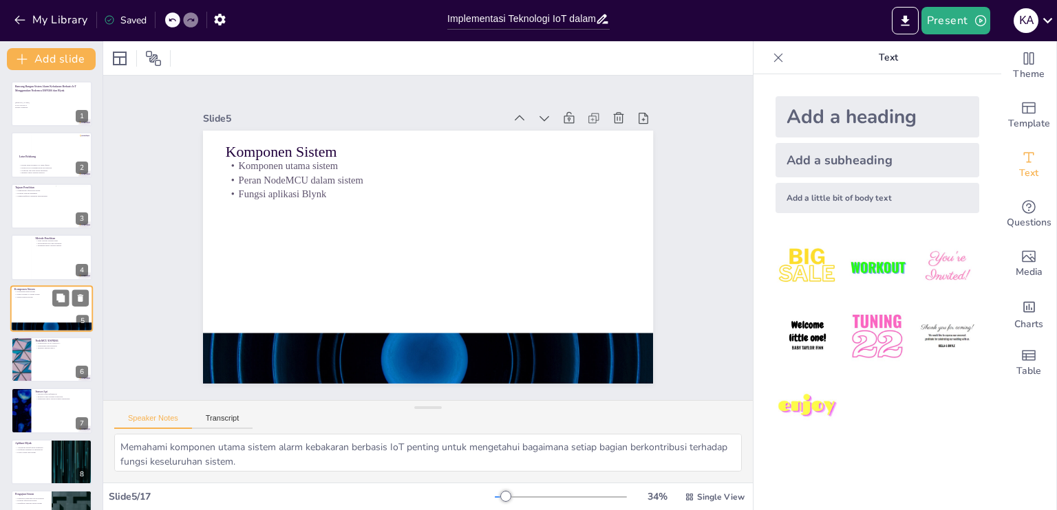
scroll to position [18, 0]
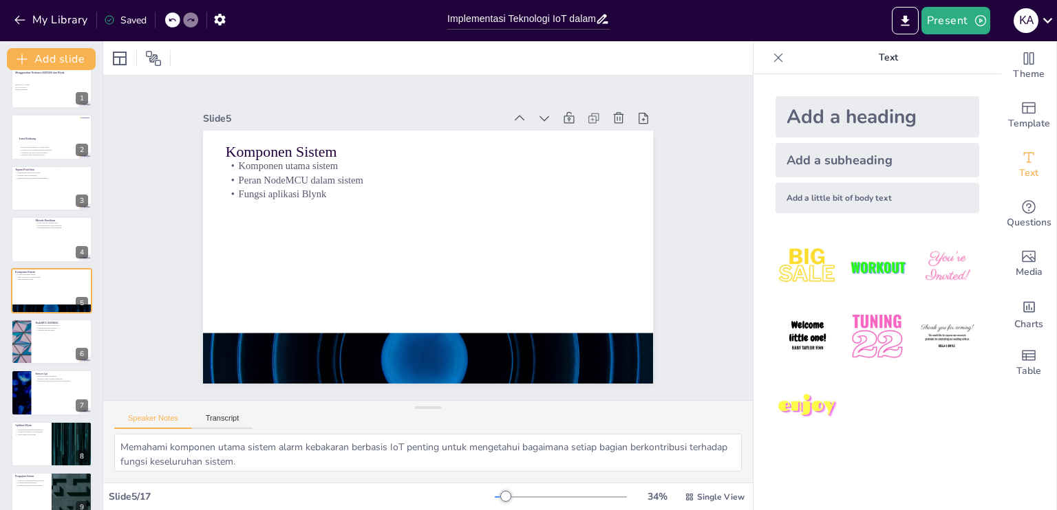
checkbox input "true"
